Goal: Communication & Community: Share content

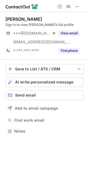
scroll to position [127, 87]
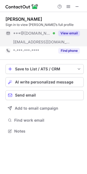
click at [71, 31] on button "View email" at bounding box center [69, 33] width 22 height 5
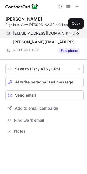
click at [76, 31] on span at bounding box center [77, 33] width 4 height 4
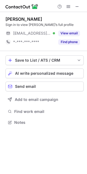
scroll to position [119, 87]
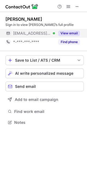
click at [68, 31] on button "View email" at bounding box center [69, 33] width 22 height 5
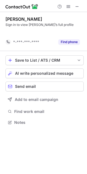
scroll to position [110, 87]
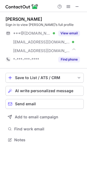
scroll to position [136, 87]
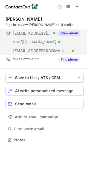
click at [66, 33] on button "View email" at bounding box center [69, 33] width 22 height 5
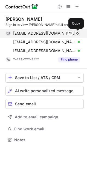
click at [77, 33] on span at bounding box center [77, 33] width 4 height 4
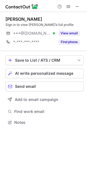
scroll to position [119, 87]
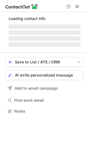
scroll to position [105, 87]
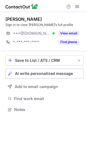
click at [48, 74] on span "AI write personalized message" at bounding box center [44, 73] width 58 height 4
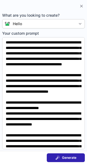
click at [65, 155] on span "Generate" at bounding box center [69, 157] width 14 height 4
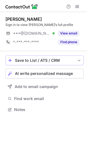
scroll to position [105, 87]
click at [45, 72] on span "AI write personalized message" at bounding box center [44, 73] width 58 height 4
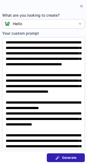
click at [69, 155] on span "Generate" at bounding box center [69, 157] width 14 height 4
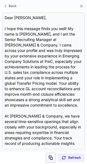
click at [49, 156] on span at bounding box center [51, 157] width 4 height 4
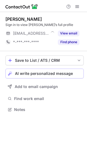
scroll to position [105, 87]
click at [33, 71] on span "AI write personalized message" at bounding box center [44, 73] width 58 height 4
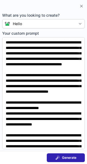
click at [66, 155] on span "Generate" at bounding box center [69, 157] width 14 height 4
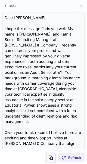
click at [49, 155] on button at bounding box center [50, 157] width 9 height 9
click at [49, 155] on span at bounding box center [51, 157] width 4 height 4
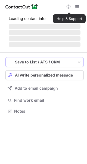
scroll to position [105, 87]
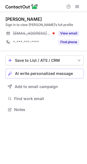
click at [27, 71] on span "AI write personalized message" at bounding box center [44, 73] width 58 height 4
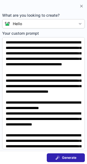
click at [69, 158] on span "Generate" at bounding box center [69, 157] width 14 height 4
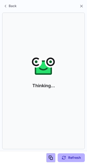
scroll to position [97, 87]
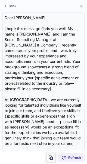
click at [51, 156] on span at bounding box center [51, 157] width 4 height 4
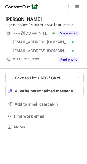
scroll to position [123, 87]
click at [33, 89] on span "AI write personalized message" at bounding box center [44, 91] width 58 height 4
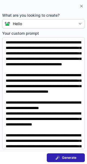
click at [65, 156] on span "Generate" at bounding box center [69, 157] width 14 height 4
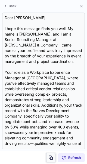
click at [50, 156] on span at bounding box center [51, 157] width 4 height 4
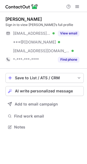
scroll to position [123, 87]
click at [36, 91] on span "AI write personalized message" at bounding box center [44, 91] width 58 height 4
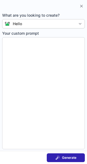
type textarea "**********"
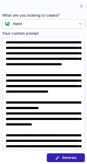
click at [65, 155] on button "Generate" at bounding box center [66, 157] width 38 height 9
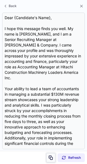
click at [50, 156] on span at bounding box center [51, 157] width 4 height 4
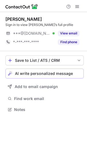
scroll to position [105, 87]
click at [42, 69] on button "AI write personalized message" at bounding box center [44, 73] width 78 height 10
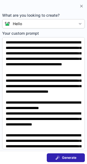
click at [66, 154] on button "Generate" at bounding box center [66, 157] width 38 height 9
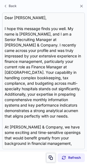
click at [50, 156] on span at bounding box center [51, 157] width 4 height 4
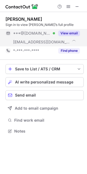
scroll to position [127, 87]
click at [70, 32] on button "View email" at bounding box center [69, 33] width 22 height 5
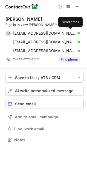
scroll to position [136, 87]
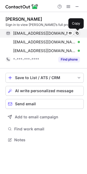
click at [76, 32] on span at bounding box center [77, 33] width 4 height 4
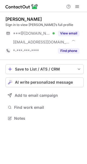
scroll to position [114, 87]
click at [25, 81] on span "AI write personalized message" at bounding box center [44, 82] width 58 height 4
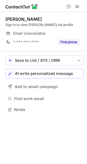
scroll to position [105, 87]
click at [48, 72] on span "AI write personalized message" at bounding box center [44, 73] width 58 height 4
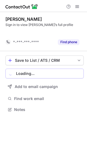
scroll to position [97, 87]
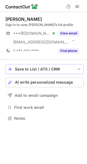
scroll to position [114, 87]
click at [42, 78] on button "AI write personalized message" at bounding box center [44, 82] width 78 height 10
click at [47, 79] on button "AI write personalized message" at bounding box center [44, 82] width 78 height 10
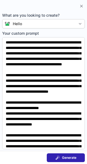
click at [68, 155] on span "Generate" at bounding box center [69, 157] width 14 height 4
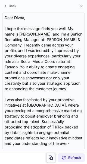
click at [48, 155] on button at bounding box center [50, 157] width 9 height 9
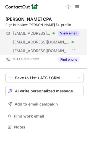
scroll to position [123, 87]
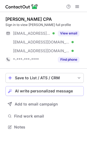
click at [49, 89] on span "AI write personalized message" at bounding box center [44, 91] width 58 height 4
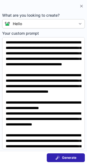
click at [64, 156] on span "Generate" at bounding box center [69, 157] width 14 height 4
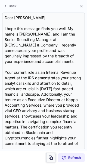
click at [50, 154] on button at bounding box center [50, 157] width 9 height 9
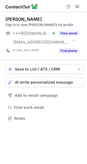
scroll to position [114, 87]
click at [38, 79] on button "AI write personalized message" at bounding box center [44, 82] width 78 height 10
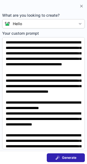
click at [66, 155] on span "Generate" at bounding box center [69, 157] width 14 height 4
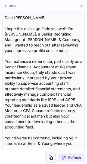
click at [50, 156] on span at bounding box center [51, 157] width 4 height 4
